Goal: Communication & Community: Answer question/provide support

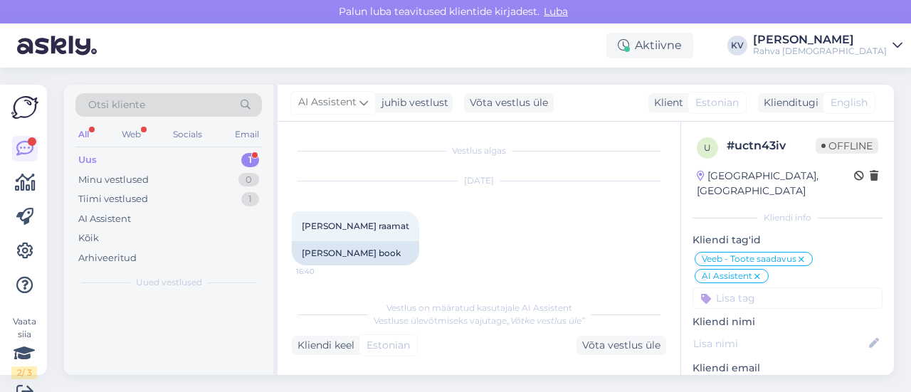
scroll to position [71, 0]
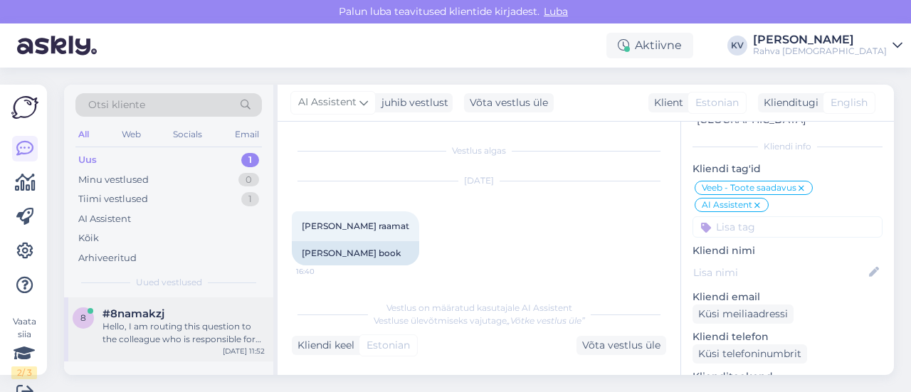
click at [178, 330] on div "Hello, I am routing this question to the colleague who is responsible for this …" at bounding box center [183, 333] width 162 height 26
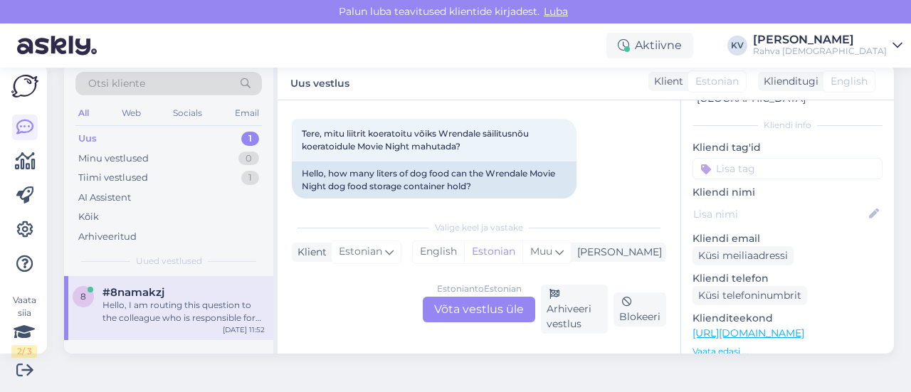
click at [744, 327] on link "[URL][DOMAIN_NAME]" at bounding box center [748, 333] width 112 height 13
click at [471, 315] on div "Estonian to Estonian Võta vestlus üle" at bounding box center [479, 310] width 112 height 26
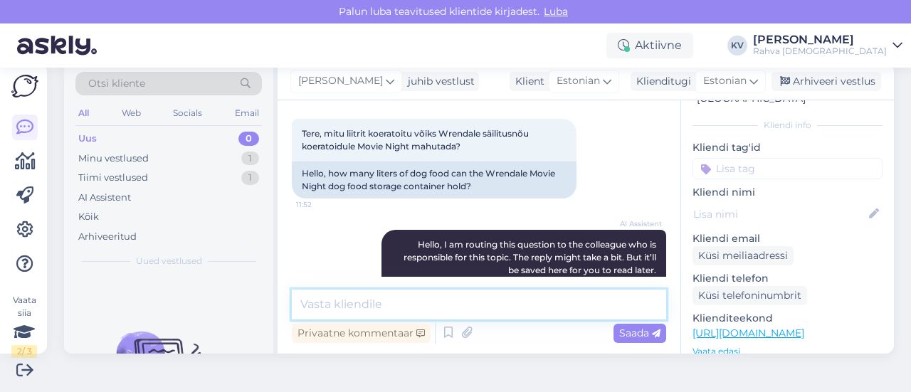
click at [400, 302] on textarea at bounding box center [479, 305] width 374 height 30
paste textarea "205mm x 140mm x 140mm"
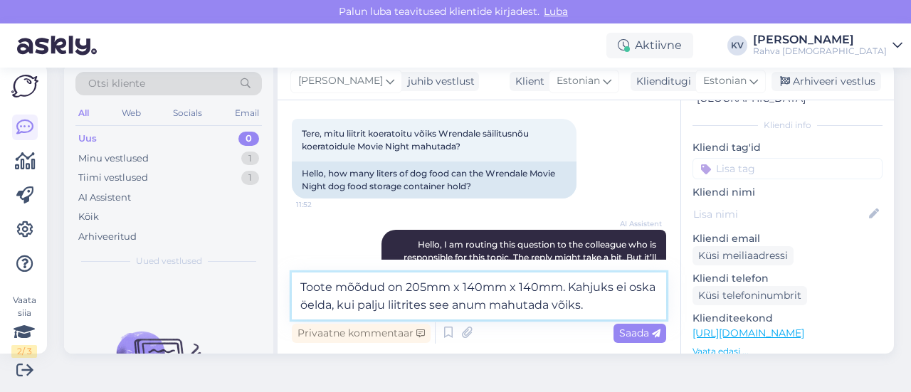
type textarea "Toote mõõdud on 205mm x 140mm x 140mm. Kahjuks ei oska öelda, kui palju liitrit…"
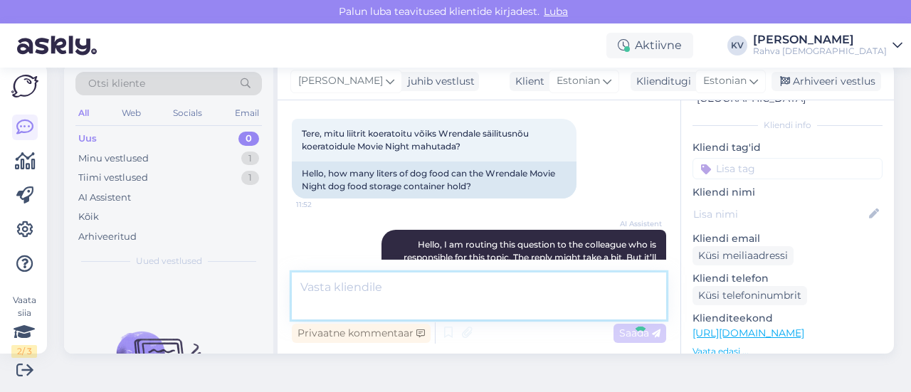
scroll to position [218, 0]
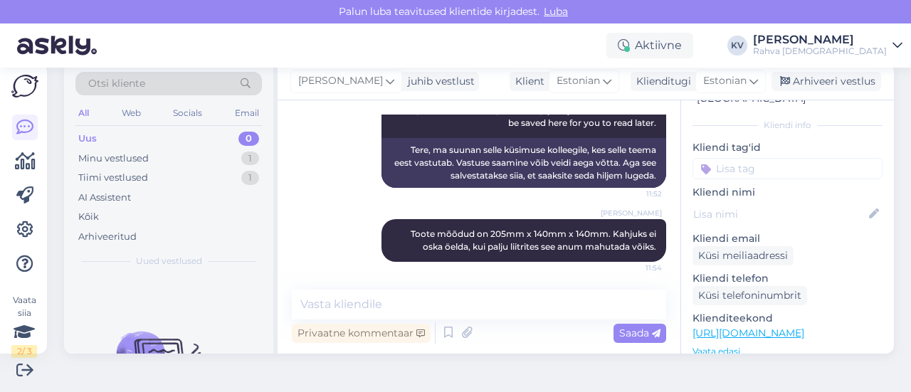
click at [739, 166] on div "8 # 8namakzj Online [GEOGRAPHIC_DATA], [GEOGRAPHIC_DATA] Kliendi info Kliendi t…" at bounding box center [787, 331] width 213 height 604
click at [742, 159] on input at bounding box center [787, 168] width 190 height 21
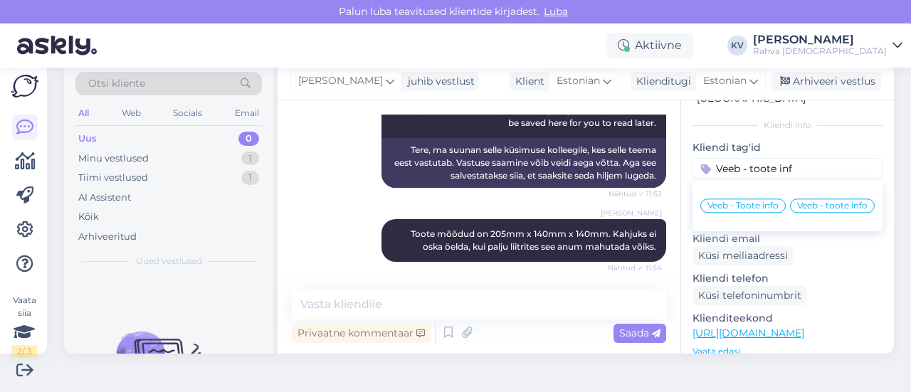
type input "Veeb - toote info"
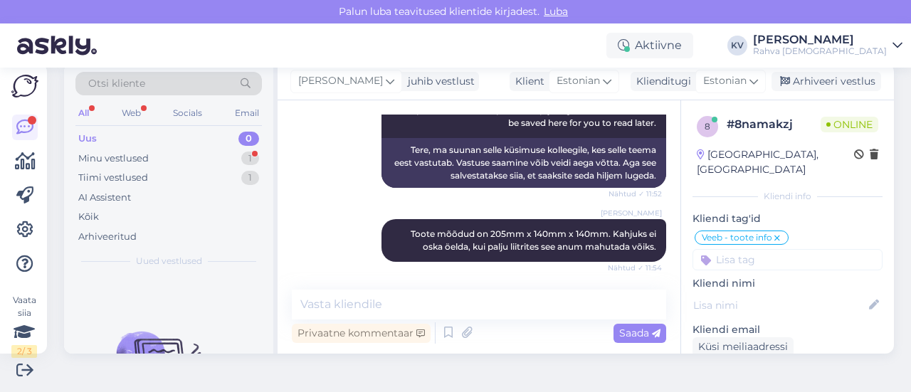
scroll to position [280, 0]
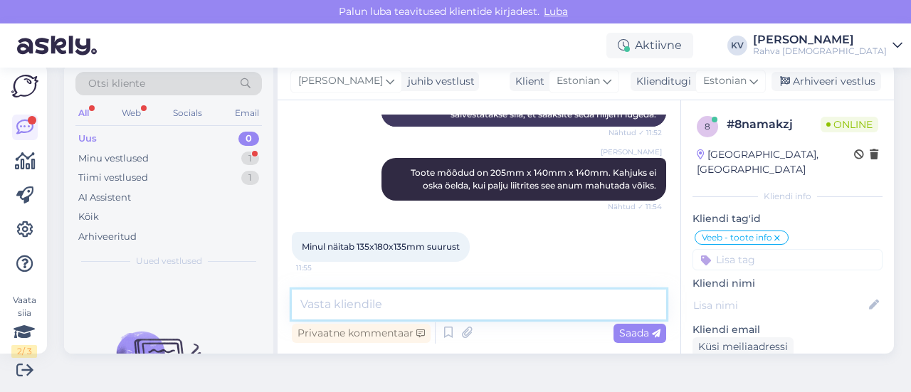
click at [376, 310] on textarea at bounding box center [479, 305] width 374 height 30
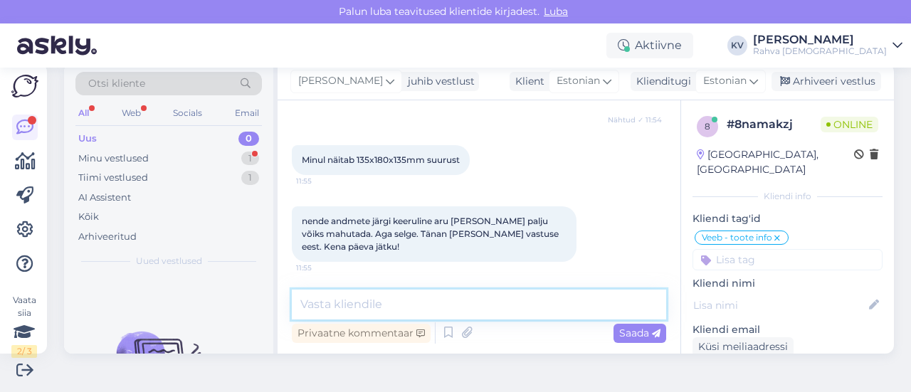
click at [450, 300] on textarea at bounding box center [479, 305] width 374 height 30
click at [342, 300] on textarea at bounding box center [479, 305] width 374 height 30
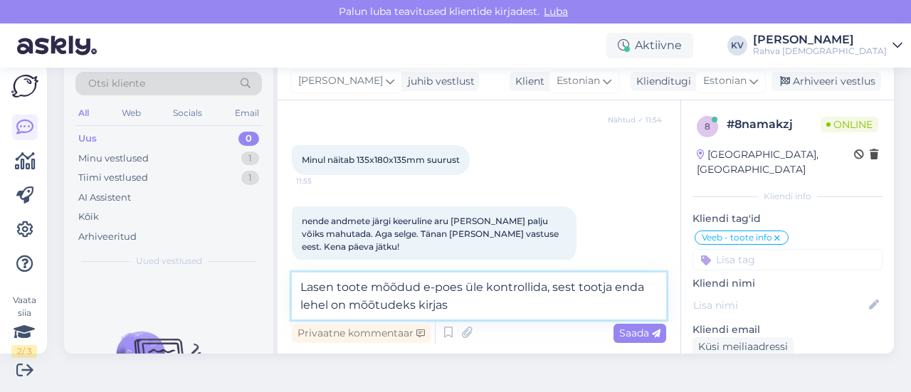
paste textarea "205mm x 140mm x 140mm."
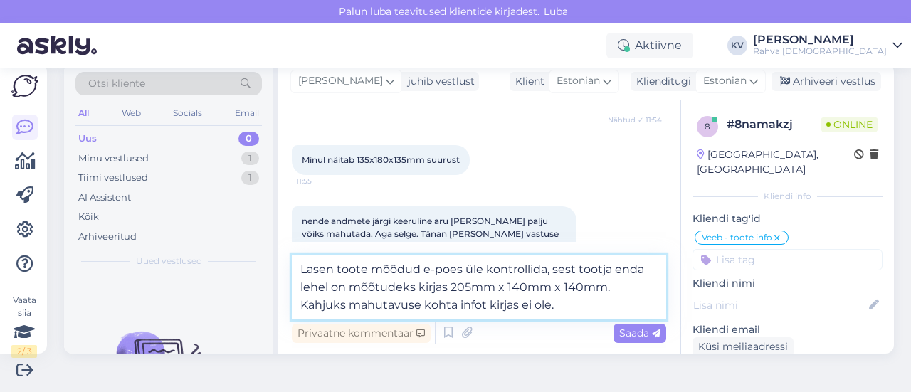
type textarea "Lasen toote mõõdud e-poes üle kontrollida, sest tootja enda lehel on mõõtudeks …"
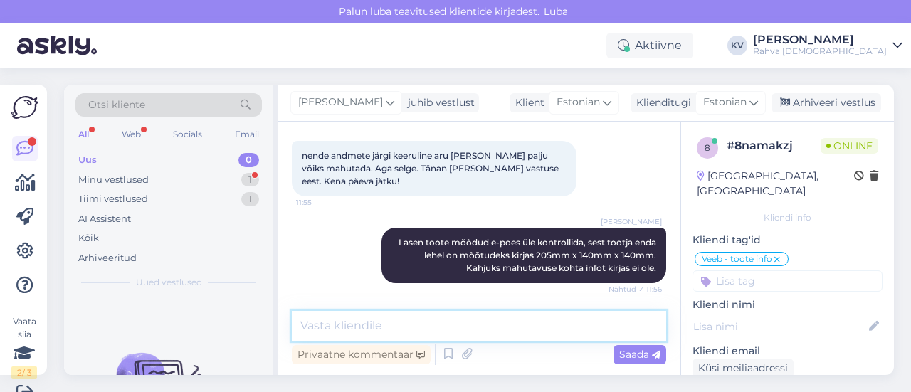
scroll to position [21, 0]
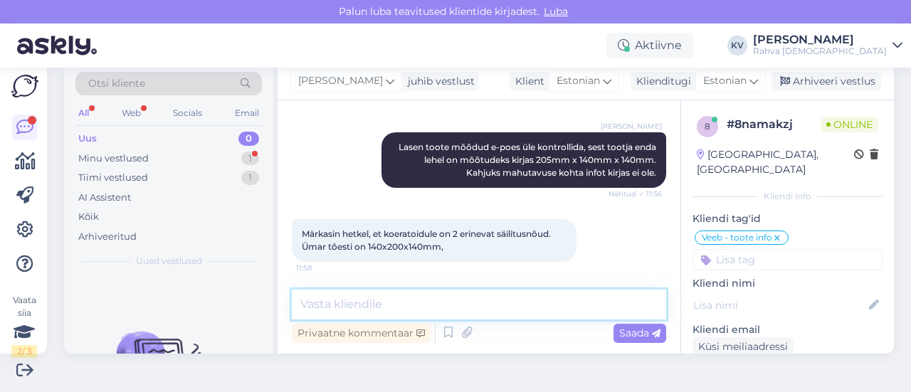
click at [431, 295] on textarea at bounding box center [479, 305] width 374 height 30
click at [463, 301] on textarea at bounding box center [479, 305] width 374 height 30
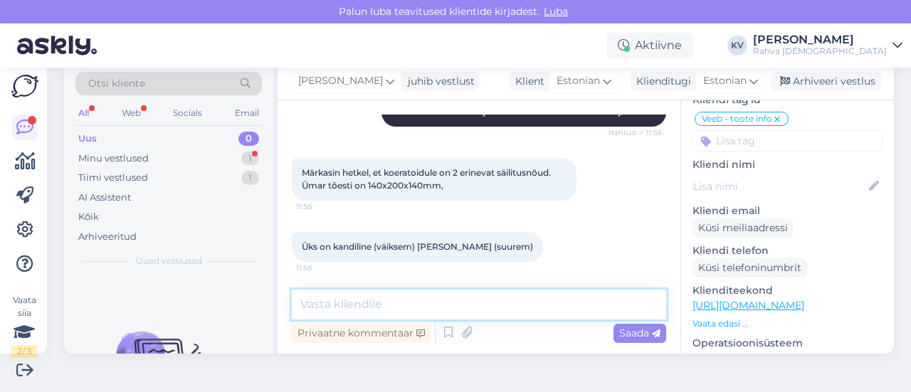
scroll to position [142, 0]
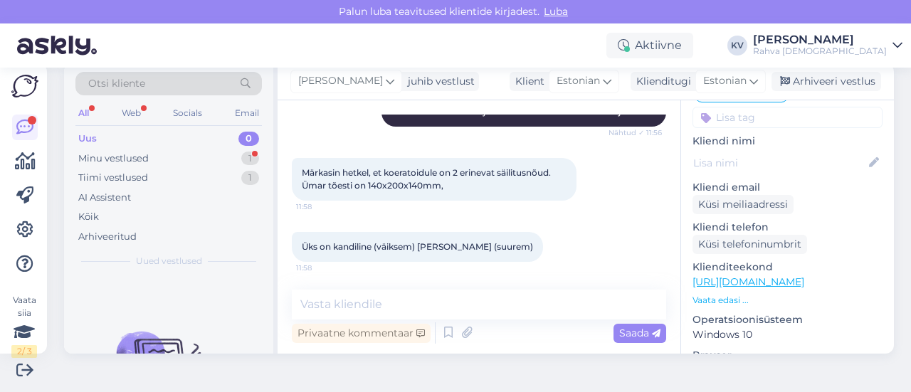
click at [759, 275] on link "[URL][DOMAIN_NAME]" at bounding box center [748, 281] width 112 height 13
click at [363, 311] on textarea at bounding box center [479, 305] width 374 height 30
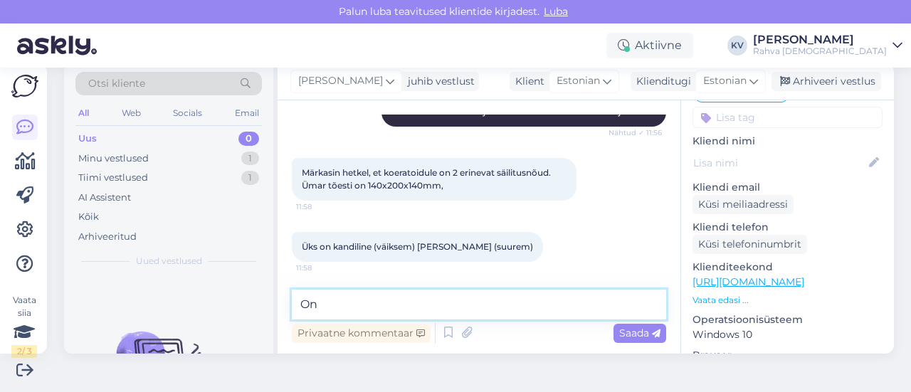
type textarea "O"
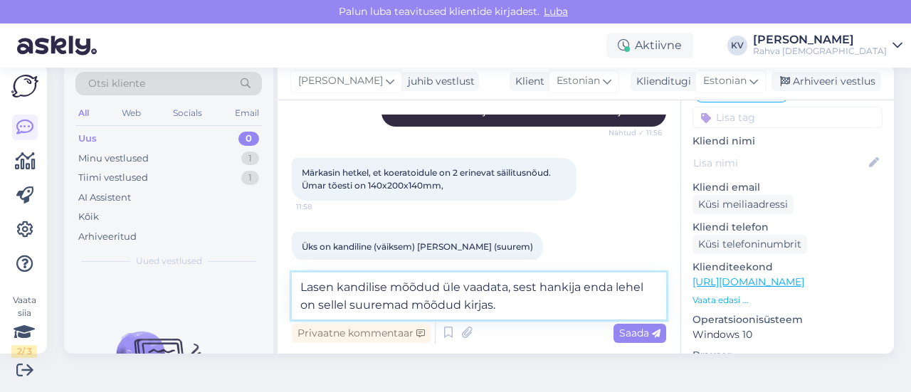
type textarea "Lasen kandilise mõõdud üle vaadata, sest hankija enda lehel on sellel suuremad …"
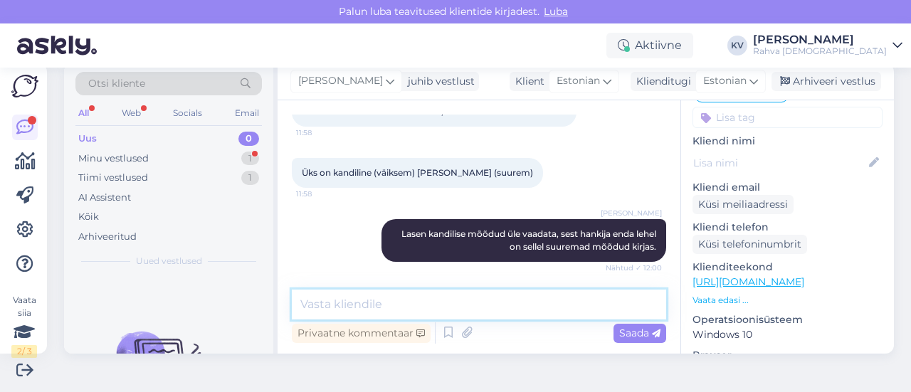
scroll to position [724, 0]
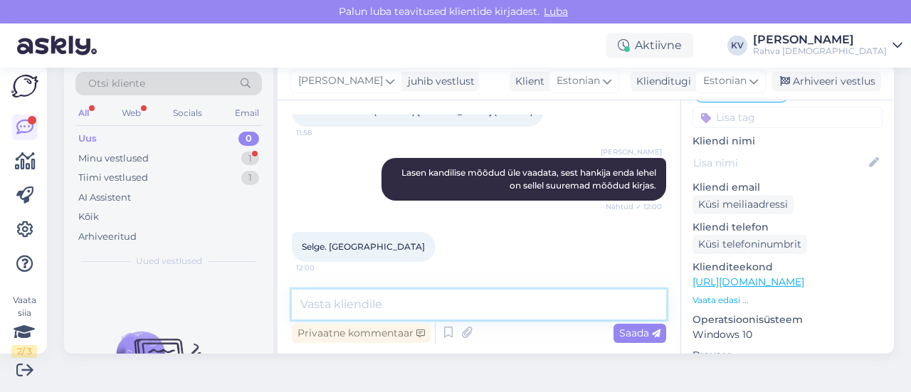
click at [376, 302] on textarea at bounding box center [479, 305] width 374 height 30
type textarea "Palun. Kaunist päeva jätku!"
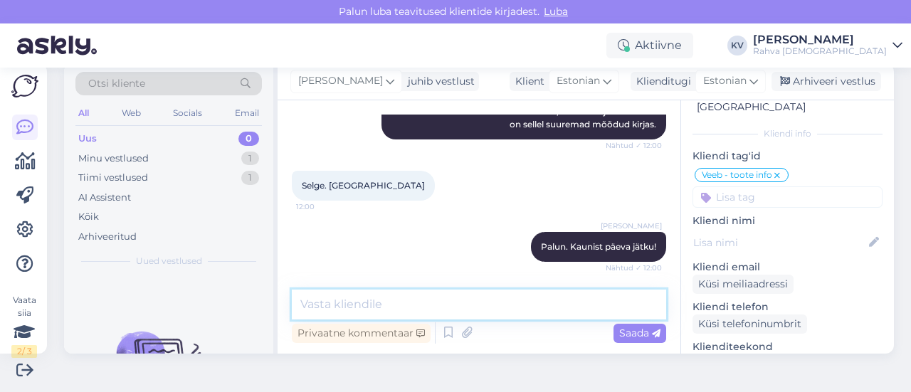
scroll to position [0, 0]
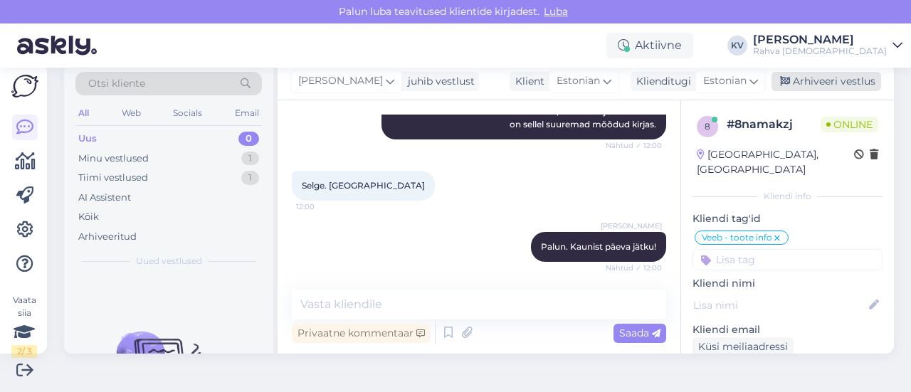
click at [833, 78] on div "Arhiveeri vestlus" at bounding box center [826, 81] width 110 height 19
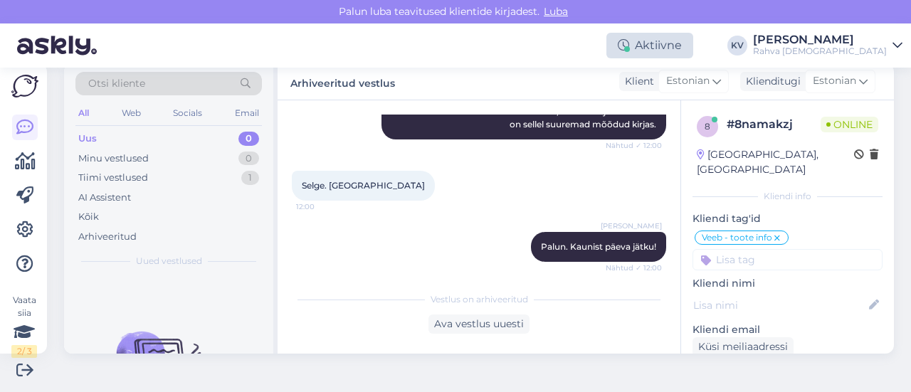
click at [673, 37] on div "Aktiivne" at bounding box center [649, 46] width 87 height 26
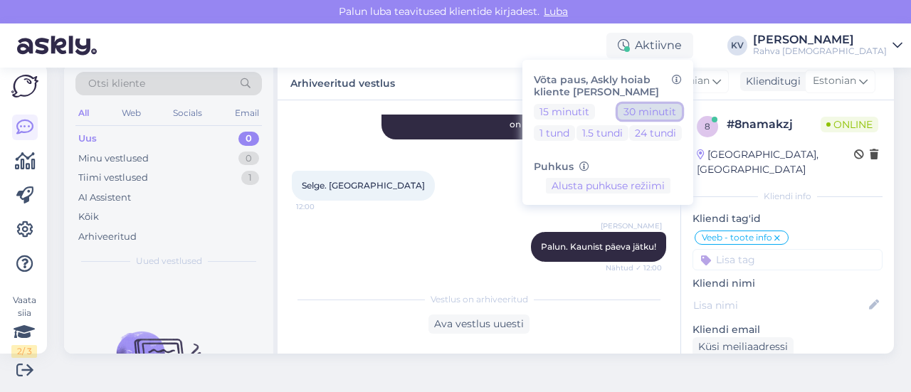
click at [682, 112] on button "30 minutit" at bounding box center [650, 112] width 64 height 16
